Goal: Task Accomplishment & Management: Manage account settings

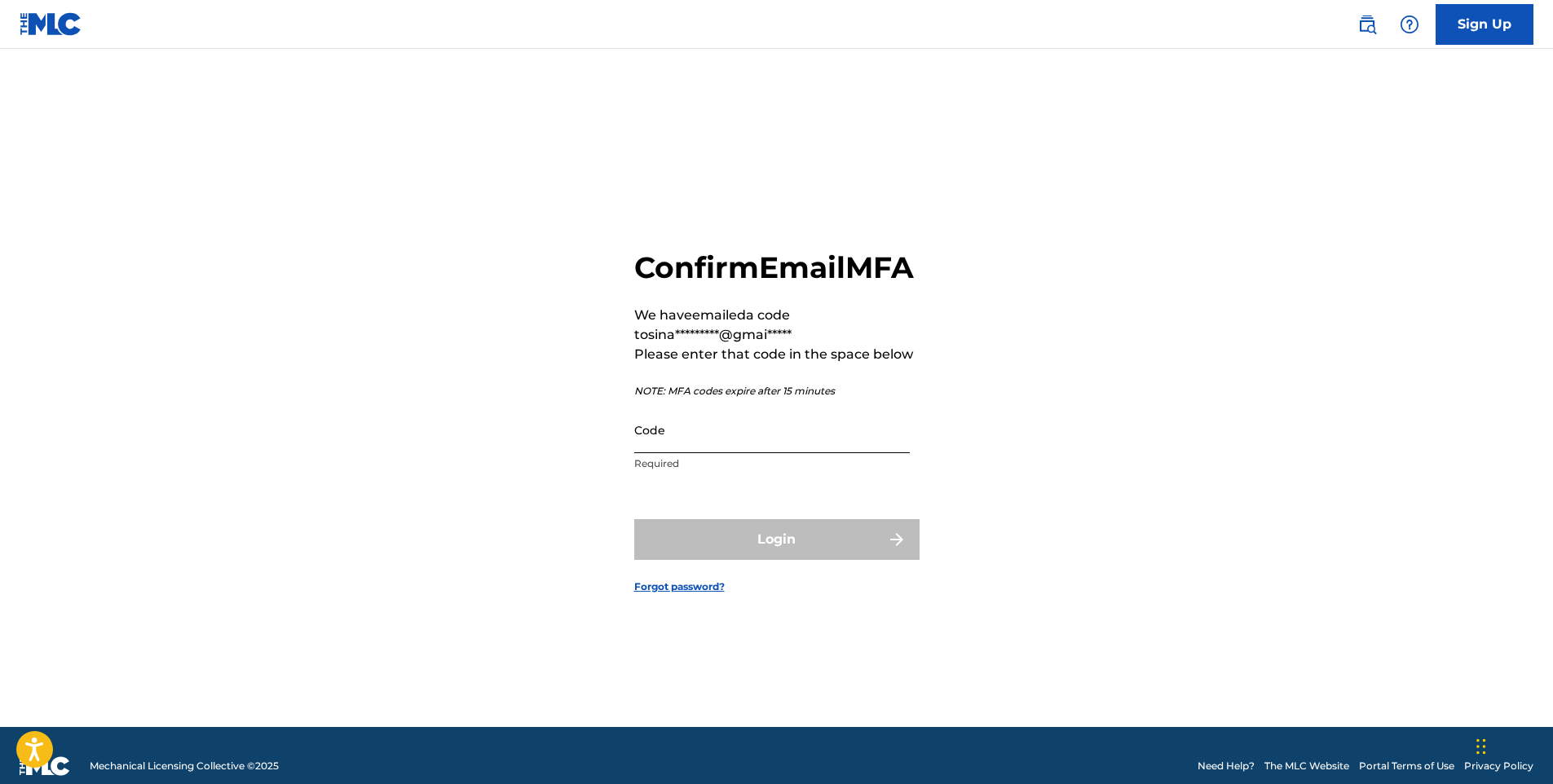
click at [746, 453] on input "Code" at bounding box center [771, 429] width 275 height 46
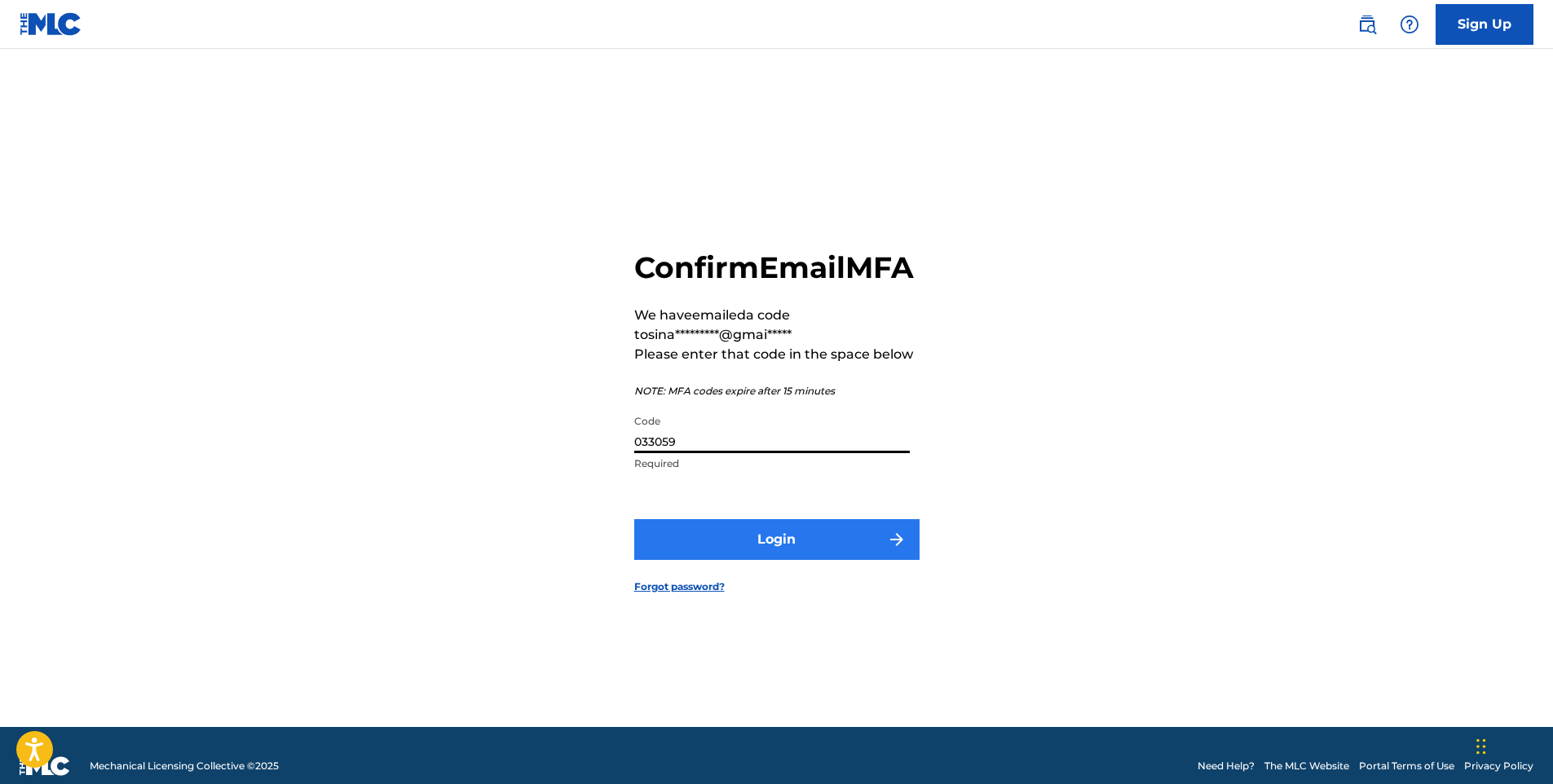
type input "033059"
click at [680, 541] on button "Login" at bounding box center [776, 540] width 286 height 40
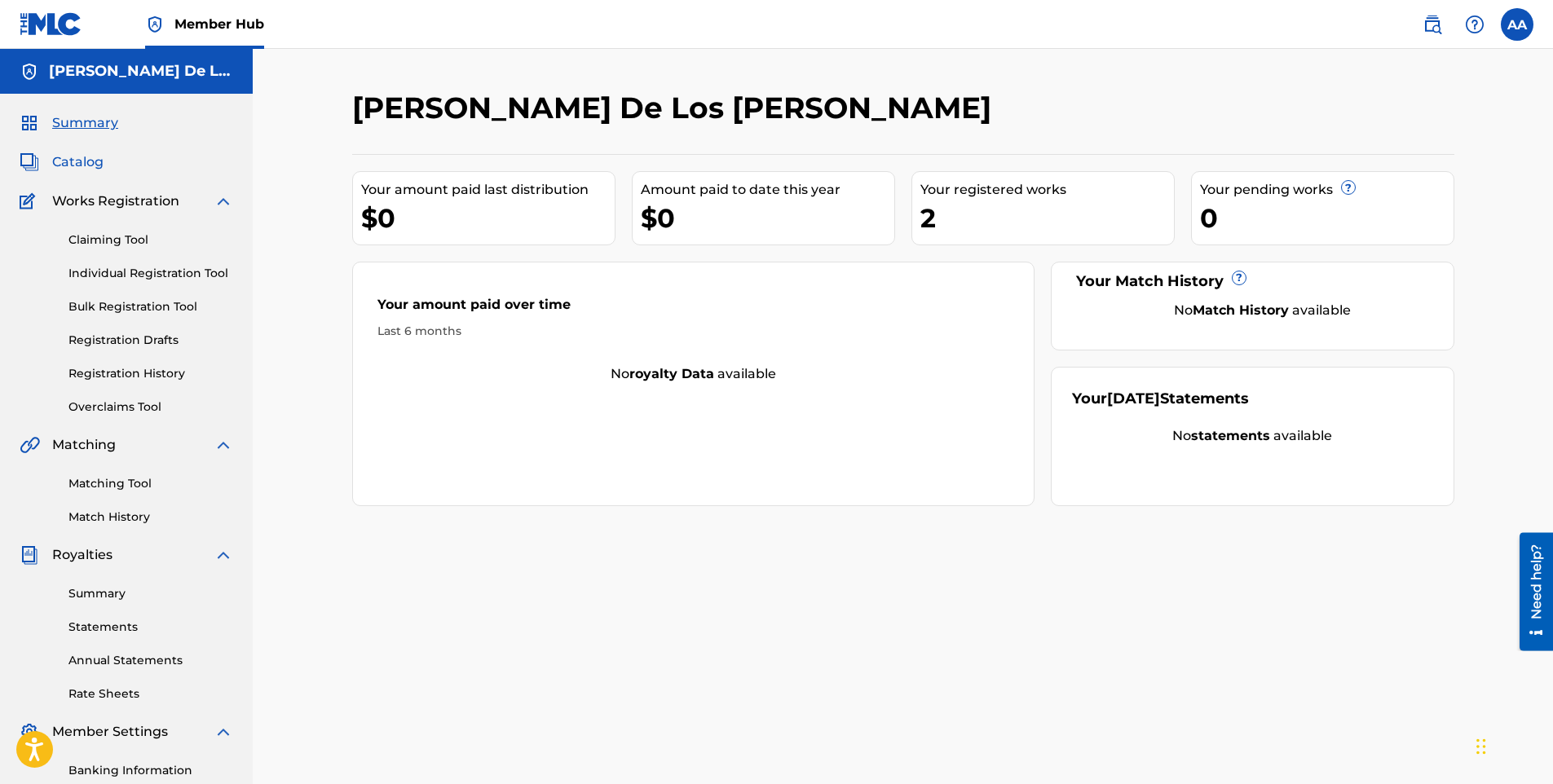
click at [74, 161] on span "Catalog" at bounding box center [77, 162] width 51 height 19
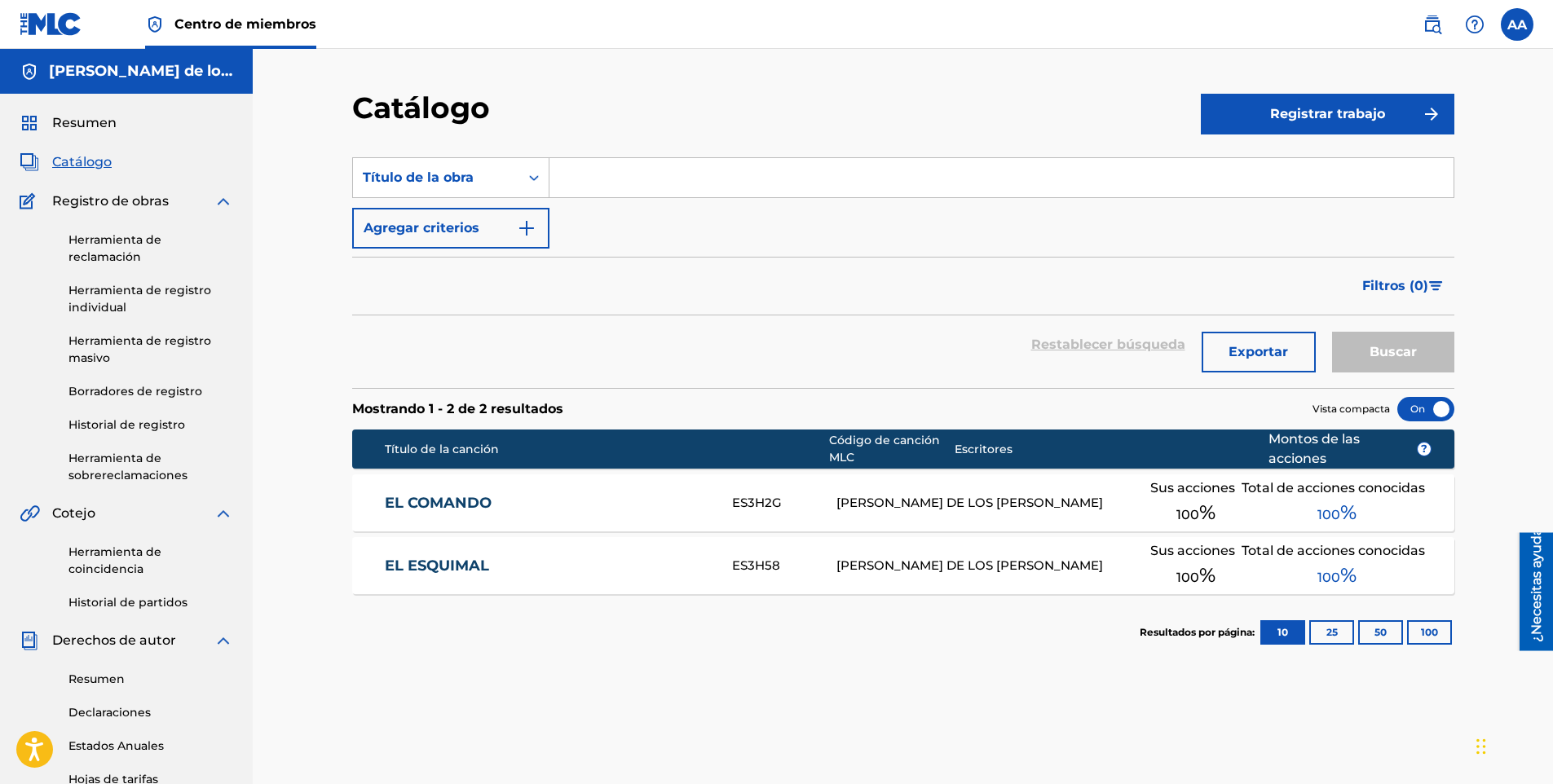
click at [1199, 573] on span "100 %" at bounding box center [1196, 575] width 39 height 29
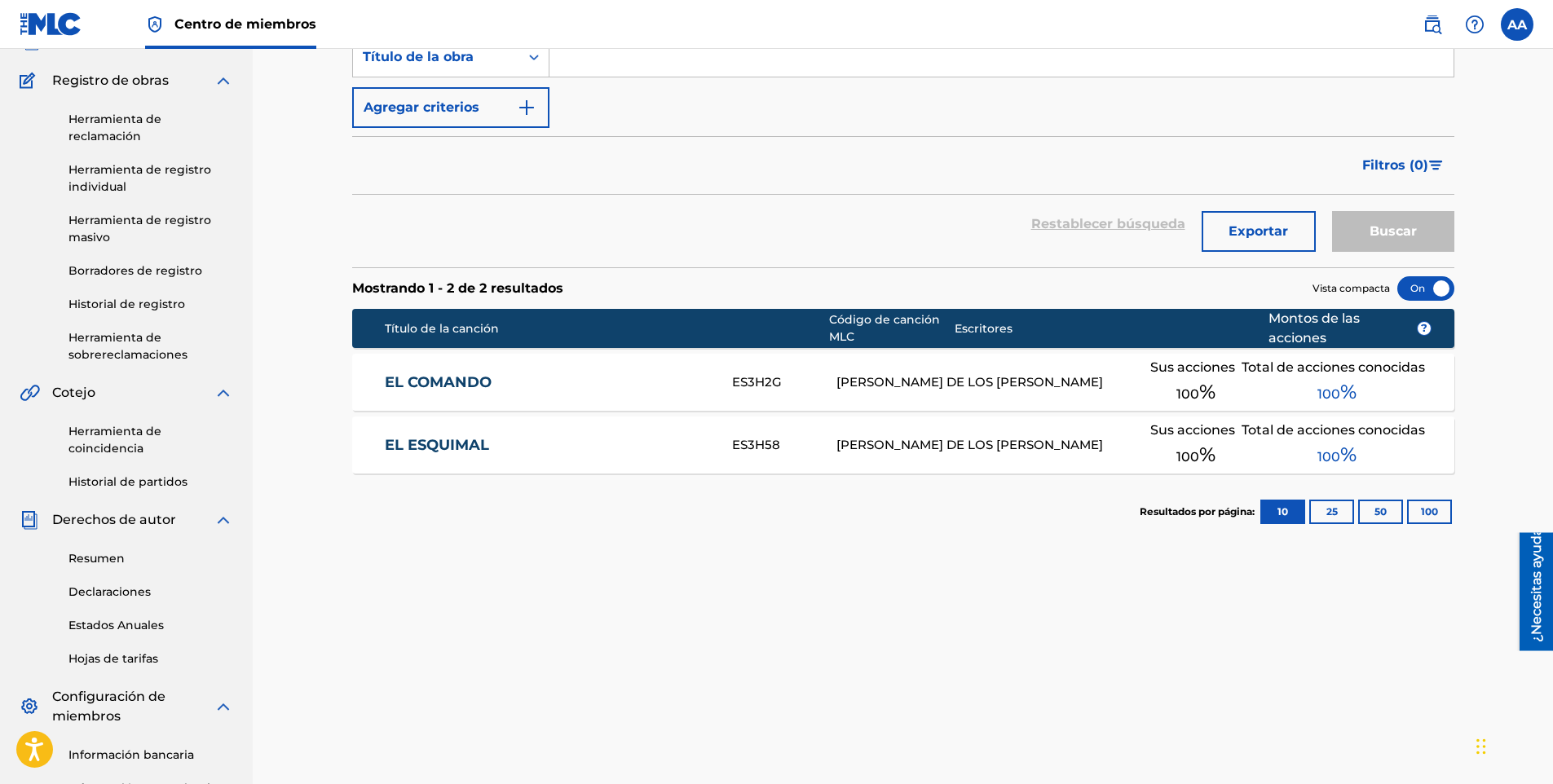
scroll to position [332, 0]
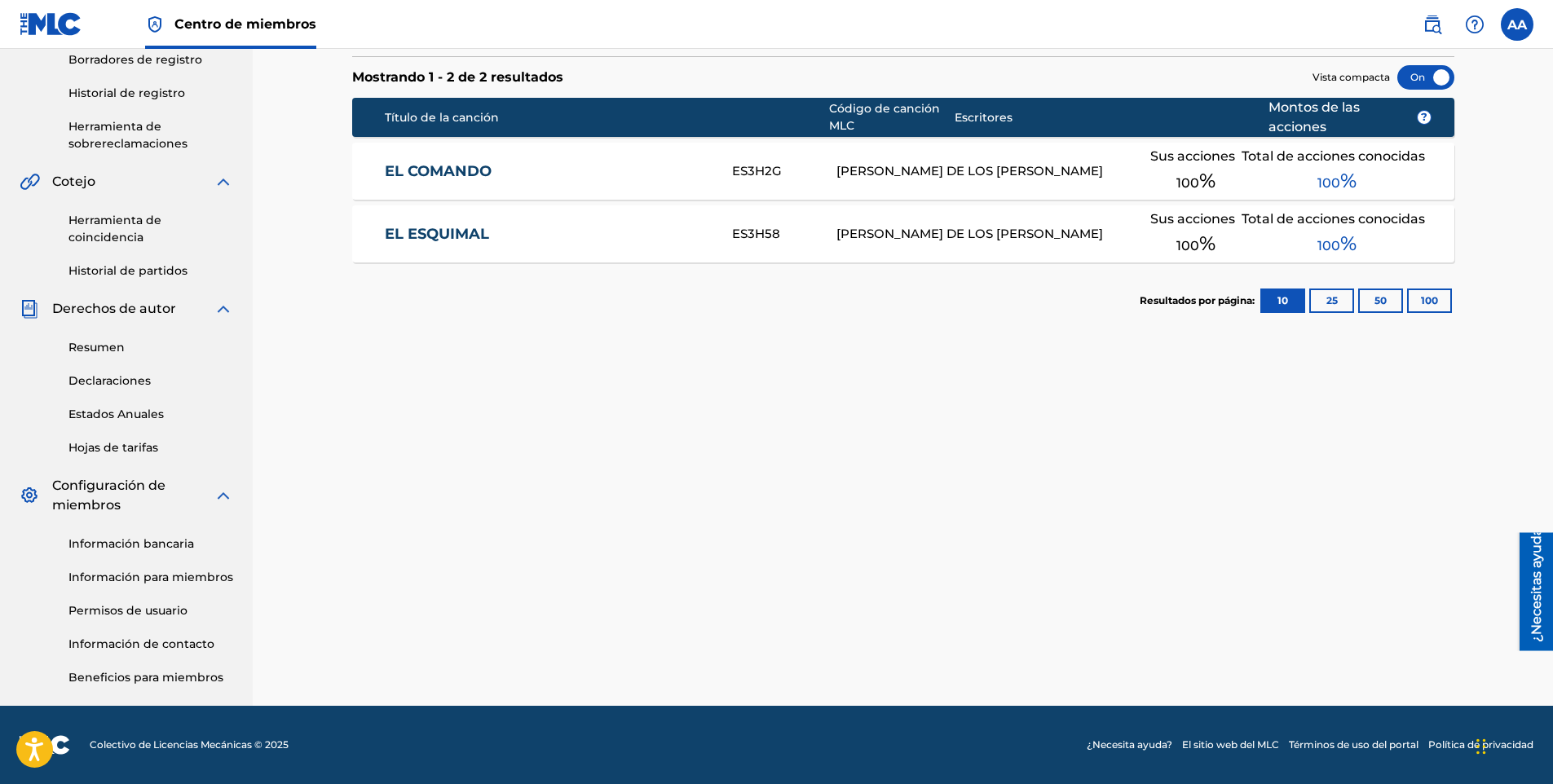
click at [150, 535] on div "Información bancaria Información para miembros Permisos de usuario Información …" at bounding box center [126, 600] width 214 height 171
click at [147, 547] on link "Información bancaria" at bounding box center [151, 544] width 165 height 17
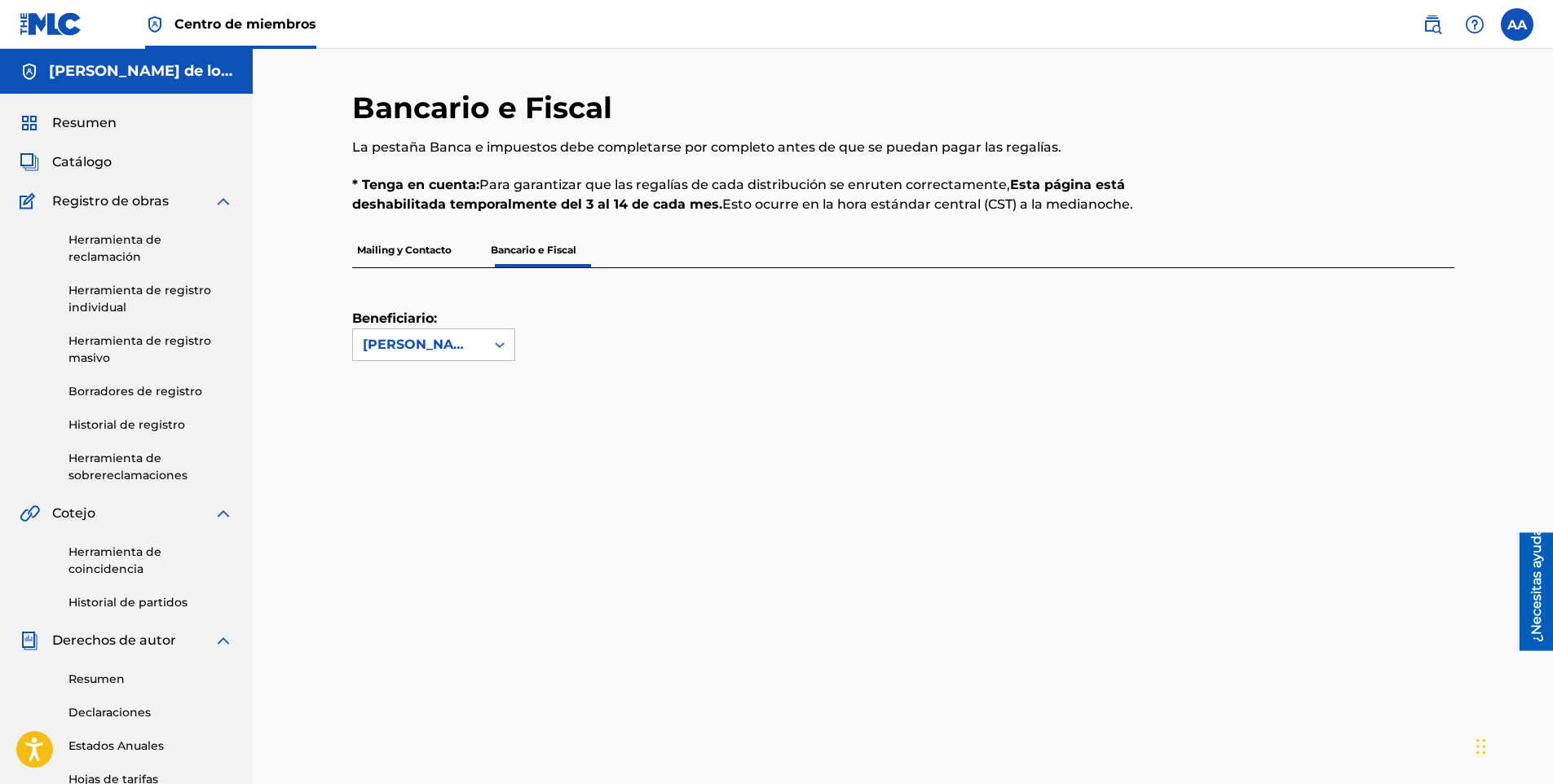
scroll to position [332, 0]
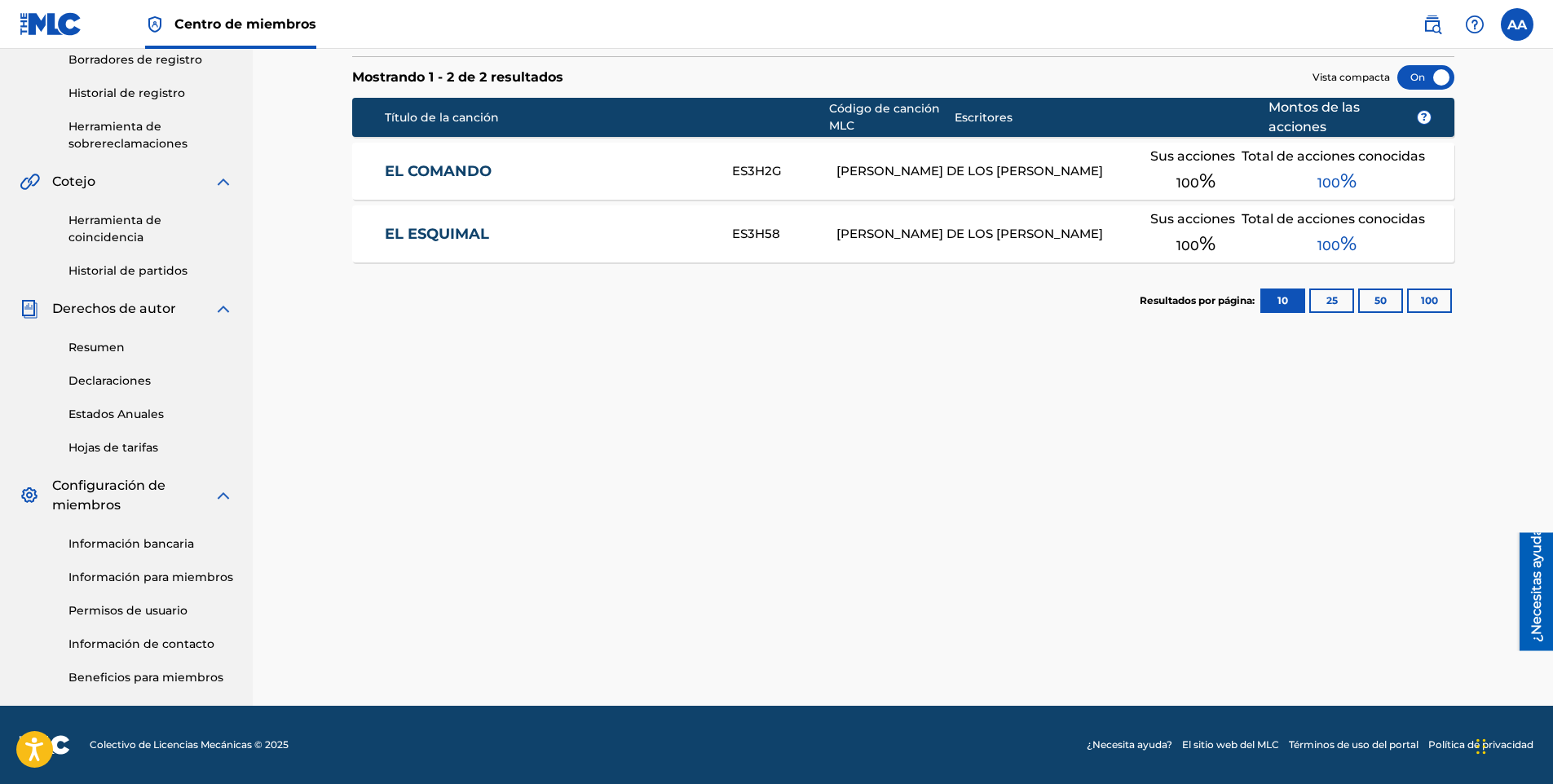
click at [974, 511] on div "SearchWithCriteria94b6a29e-ec40-43ff-b123-ac8bde92860f Work Title Add Criteria …" at bounding box center [903, 280] width 1102 height 948
click at [1481, 126] on div "Catalog Register Work SearchWithCriteria94b6a29e-ec40-43ff-b123-ac8bde92860f Wo…" at bounding box center [903, 211] width 1300 height 989
drag, startPoint x: 183, startPoint y: 449, endPoint x: 225, endPoint y: 189, distance: 263.4
